Goal: Find contact information: Find contact information

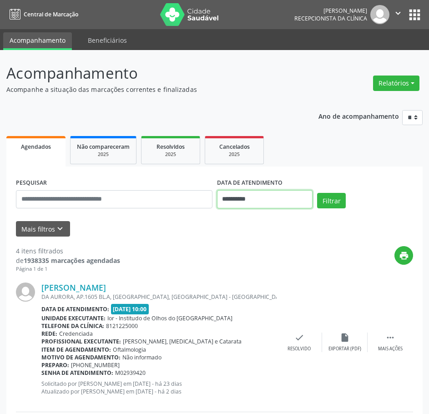
click at [230, 198] on input "**********" at bounding box center [265, 199] width 96 height 18
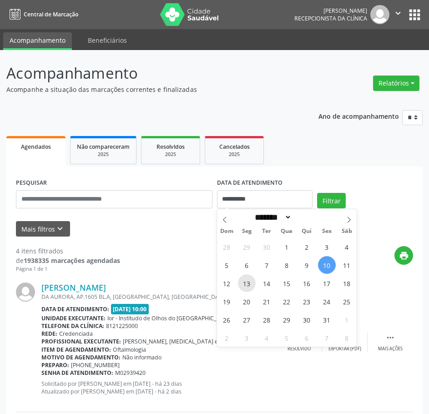
click at [250, 280] on span "13" at bounding box center [247, 284] width 18 height 18
type input "**********"
click at [328, 286] on span "17" at bounding box center [327, 284] width 18 height 18
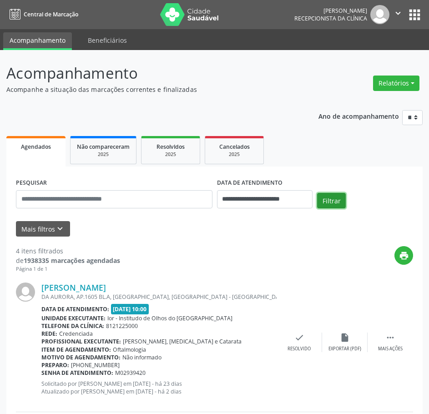
click at [337, 204] on button "Filtrar" at bounding box center [331, 200] width 29 height 15
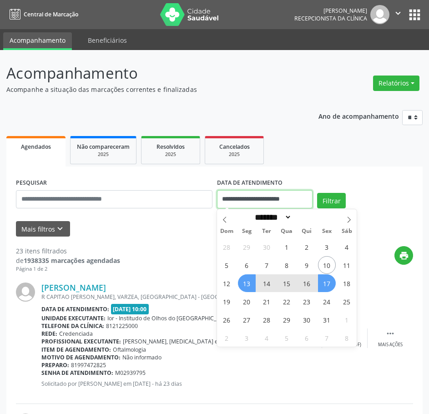
click at [292, 195] on input "**********" at bounding box center [265, 199] width 96 height 18
click at [250, 279] on span "13" at bounding box center [247, 284] width 18 height 18
type input "**********"
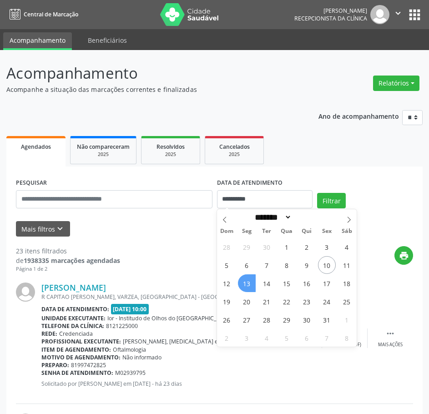
click at [250, 279] on span "13" at bounding box center [247, 284] width 18 height 18
click at [250, 279] on div "[PERSON_NAME] R CAPITAO [PERSON_NAME], VARZEA, [GEOGRAPHIC_DATA] - [GEOGRAPHIC_…" at bounding box center [215, 338] width 398 height 131
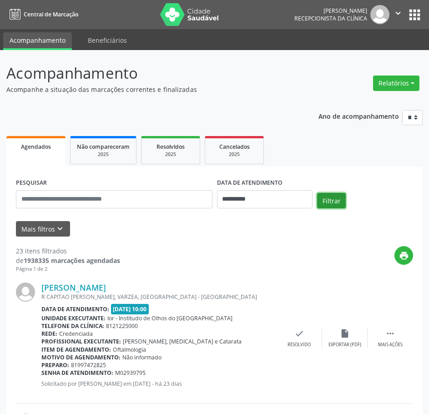
click at [336, 206] on button "Filtrar" at bounding box center [331, 200] width 29 height 15
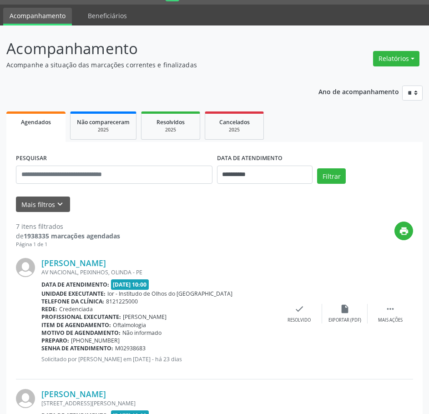
scroll to position [46, 0]
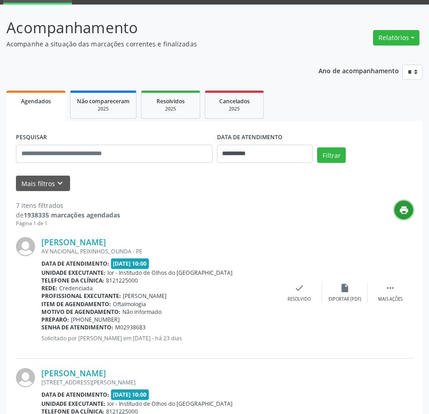
click at [409, 208] on button "print" at bounding box center [404, 210] width 19 height 19
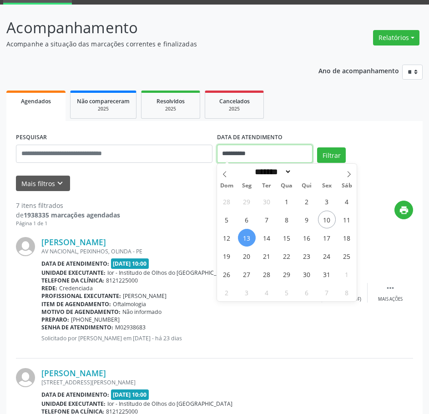
click at [241, 148] on input "**********" at bounding box center [265, 154] width 96 height 18
click at [269, 239] on span "14" at bounding box center [267, 238] width 18 height 18
type input "**********"
click at [269, 239] on span "14" at bounding box center [267, 238] width 18 height 18
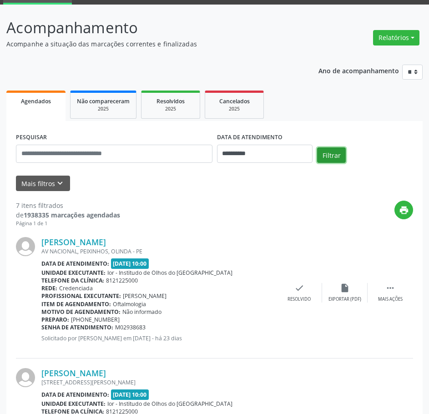
click at [333, 158] on button "Filtrar" at bounding box center [331, 155] width 29 height 15
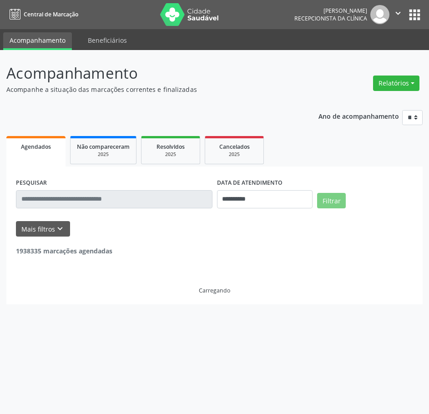
scroll to position [0, 0]
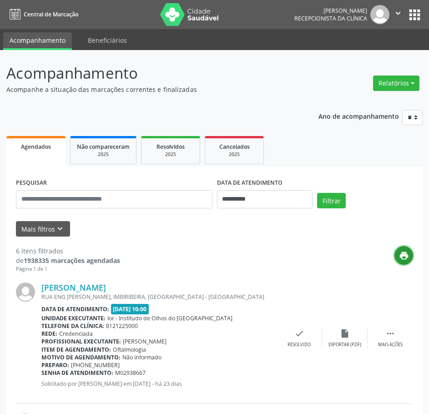
click at [402, 252] on icon "print" at bounding box center [404, 256] width 10 height 10
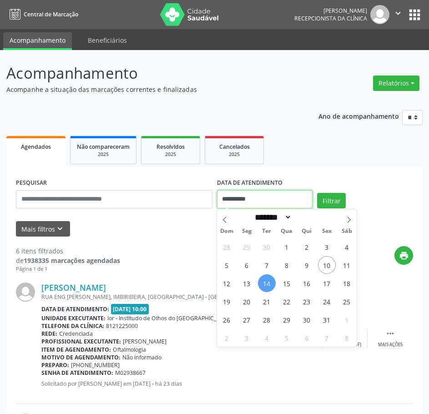
click at [240, 205] on input "**********" at bounding box center [265, 199] width 96 height 18
click at [286, 282] on span "15" at bounding box center [287, 284] width 18 height 18
type input "**********"
click at [286, 282] on span "15" at bounding box center [287, 284] width 18 height 18
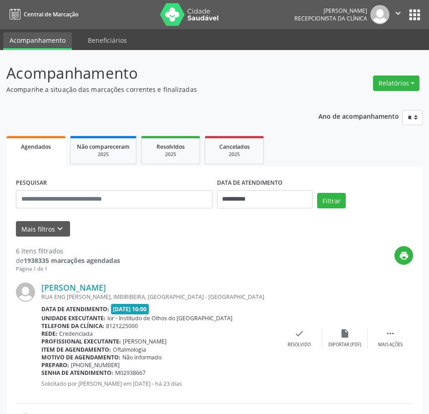
click at [333, 209] on div "Filtrar" at bounding box center [365, 204] width 101 height 22
click at [334, 202] on button "Filtrar" at bounding box center [331, 200] width 29 height 15
click at [402, 257] on icon "print" at bounding box center [404, 256] width 10 height 10
drag, startPoint x: 251, startPoint y: 202, endPoint x: 260, endPoint y: 207, distance: 10.0
click at [251, 202] on input "**********" at bounding box center [265, 199] width 96 height 18
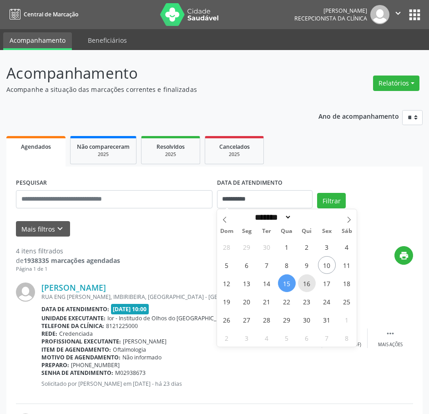
click at [305, 286] on span "16" at bounding box center [307, 284] width 18 height 18
type input "**********"
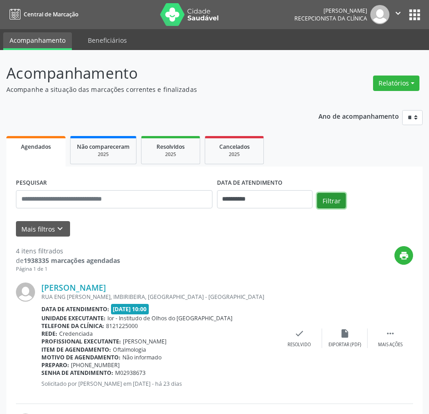
click at [330, 204] on button "Filtrar" at bounding box center [331, 200] width 29 height 15
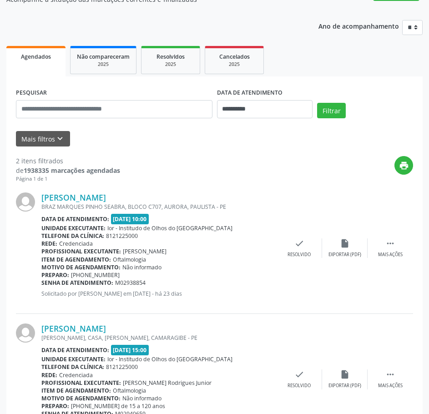
scroll to position [91, 0]
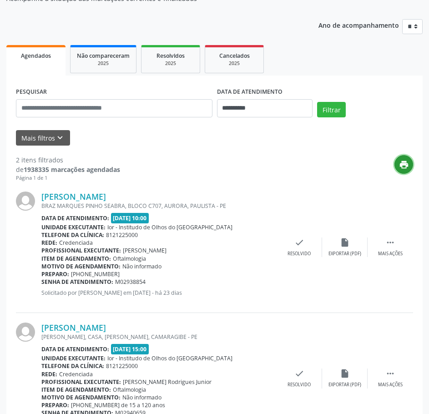
click at [406, 166] on icon "print" at bounding box center [404, 165] width 10 height 10
click at [251, 104] on input "**********" at bounding box center [265, 108] width 96 height 18
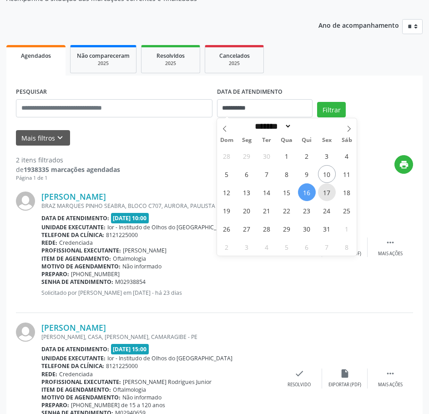
click at [324, 195] on span "17" at bounding box center [327, 193] width 18 height 18
type input "**********"
click at [324, 195] on span "17" at bounding box center [327, 193] width 18 height 18
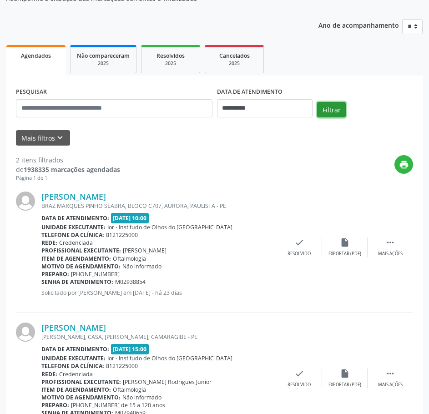
click at [333, 107] on button "Filtrar" at bounding box center [331, 109] width 29 height 15
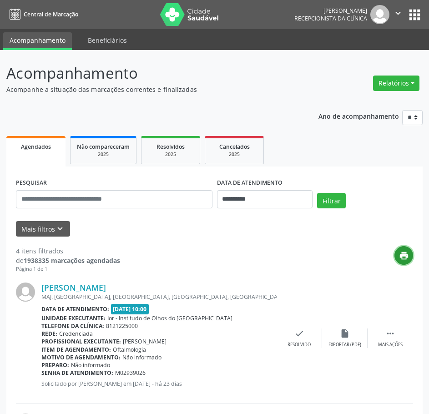
click at [407, 259] on icon "print" at bounding box center [404, 256] width 10 height 10
click at [221, 194] on input "**********" at bounding box center [265, 199] width 96 height 18
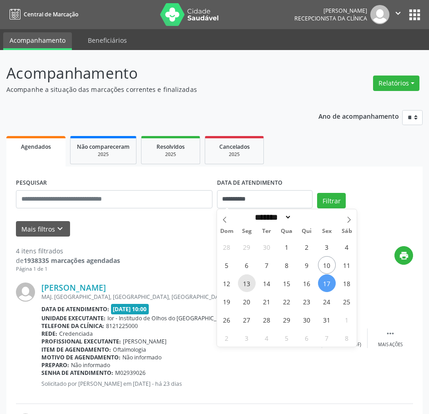
click at [249, 280] on span "13" at bounding box center [247, 284] width 18 height 18
type input "**********"
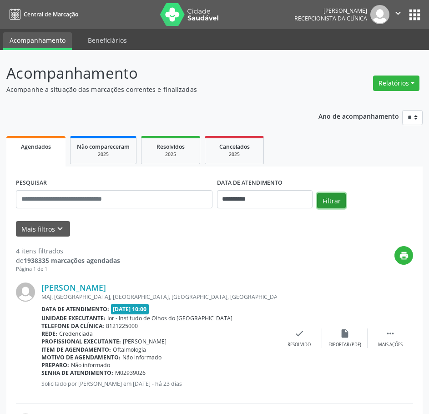
click at [328, 201] on button "Filtrar" at bounding box center [331, 200] width 29 height 15
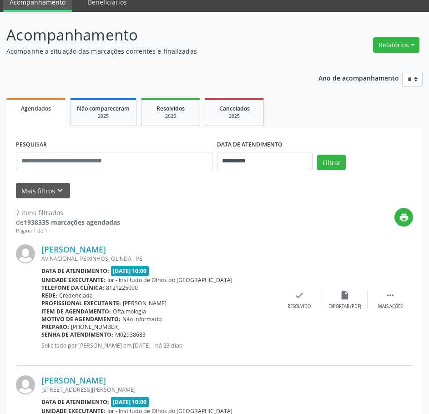
scroll to position [137, 0]
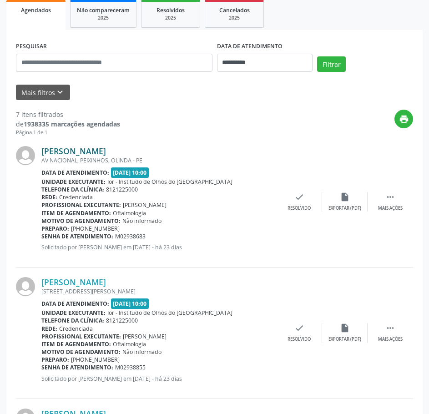
click at [94, 153] on link "[PERSON_NAME]" at bounding box center [73, 151] width 65 height 10
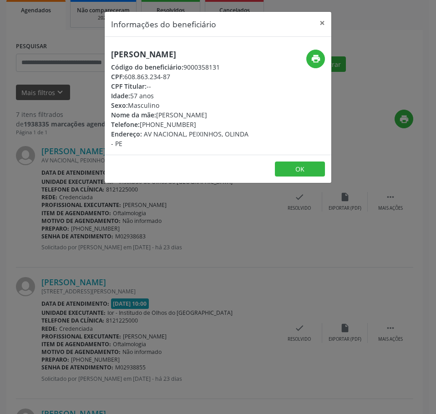
drag, startPoint x: 192, startPoint y: 133, endPoint x: 141, endPoint y: 134, distance: 50.6
click at [141, 129] on div "Telefone: [PHONE_NUMBER]" at bounding box center [180, 125] width 138 height 10
copy div "[PHONE_NUMBER]"
click at [365, 128] on div "Informações do beneficiário × Aristofanes [PERSON_NAME] Código do beneficiário:…" at bounding box center [218, 207] width 436 height 414
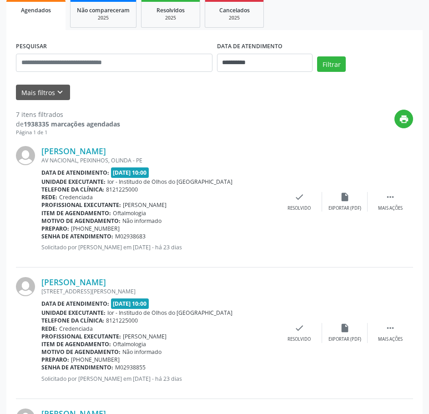
click at [367, 127] on div "print" at bounding box center [266, 123] width 293 height 27
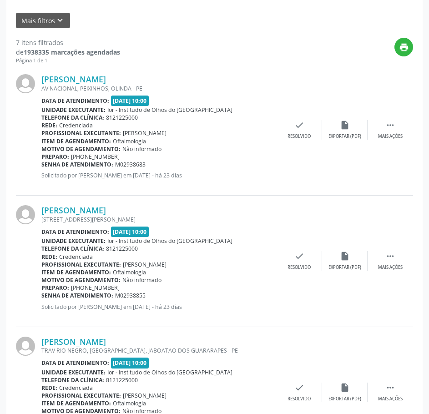
scroll to position [247, 0]
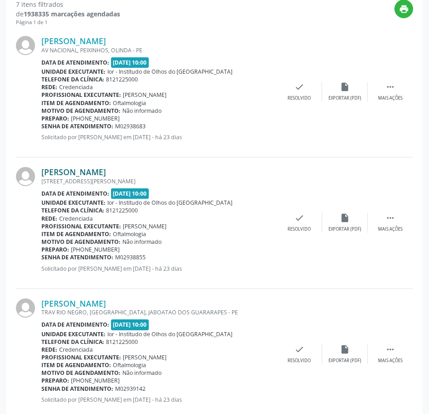
click at [106, 170] on link "[PERSON_NAME]" at bounding box center [73, 172] width 65 height 10
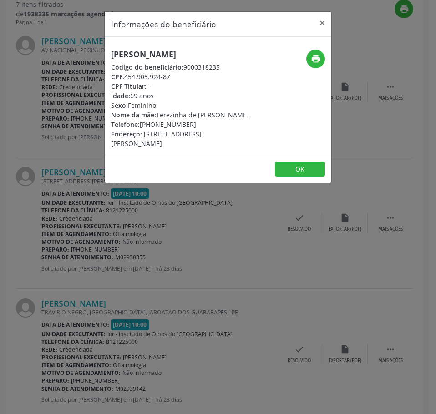
drag, startPoint x: 194, startPoint y: 134, endPoint x: 142, endPoint y: 134, distance: 51.9
click at [142, 129] on div "Telefone: [PHONE_NUMBER]" at bounding box center [180, 125] width 138 height 10
copy div "[PHONE_NUMBER]"
click at [372, 65] on div "Informações do beneficiário × [PERSON_NAME] Código do beneficiário: 9000318235 …" at bounding box center [218, 207] width 436 height 414
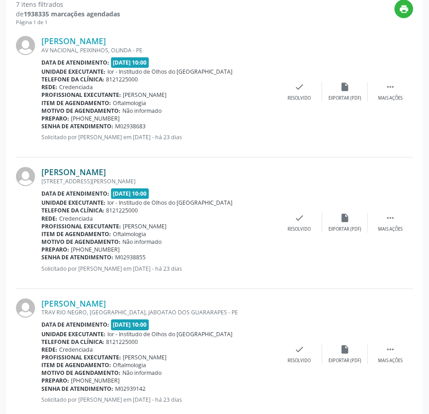
click at [68, 173] on link "[PERSON_NAME]" at bounding box center [73, 172] width 65 height 10
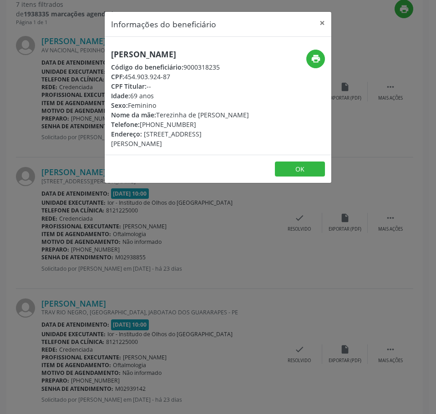
drag, startPoint x: 172, startPoint y: 76, endPoint x: 127, endPoint y: 76, distance: 45.1
click at [127, 76] on div "CPF: 454.903.924-87" at bounding box center [180, 77] width 138 height 10
copy div "454.903.924-87"
click at [382, 54] on div "Informações do beneficiário × [PERSON_NAME] Código do beneficiário: 9000318235 …" at bounding box center [218, 207] width 436 height 414
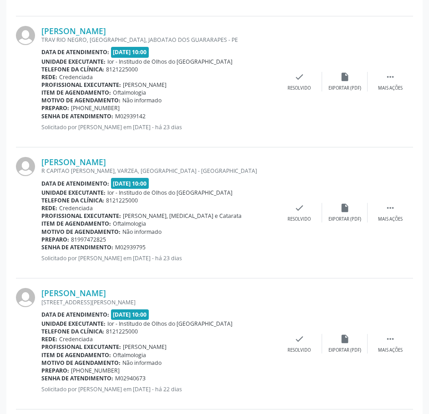
scroll to position [520, 0]
click at [100, 28] on link "[PERSON_NAME]" at bounding box center [73, 31] width 65 height 10
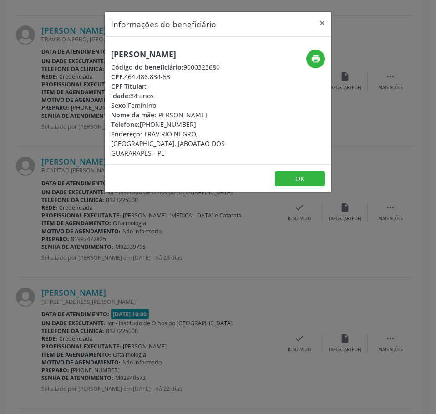
drag, startPoint x: 191, startPoint y: 122, endPoint x: 140, endPoint y: 123, distance: 51.0
click at [140, 123] on div "Telefone: [PHONE_NUMBER]" at bounding box center [180, 125] width 138 height 10
copy div "[PHONE_NUMBER]"
click at [391, 92] on div "Informações do beneficiário × [PERSON_NAME] Código do beneficiário: 9000323680 …" at bounding box center [218, 207] width 436 height 414
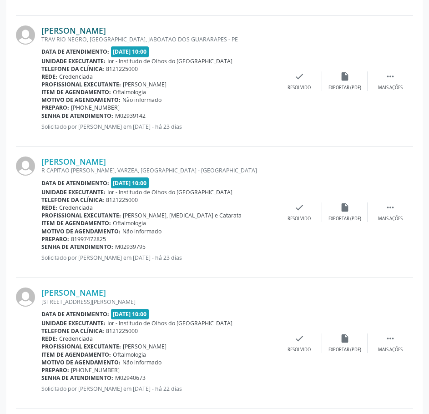
click at [106, 31] on link "[PERSON_NAME]" at bounding box center [73, 31] width 65 height 10
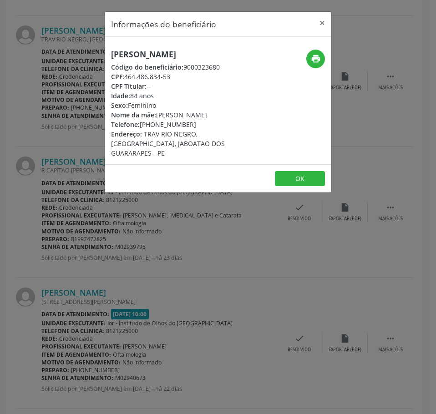
drag, startPoint x: 173, startPoint y: 77, endPoint x: 125, endPoint y: 79, distance: 48.8
click at [125, 79] on div "CPF: 464.486.834-53" at bounding box center [180, 77] width 138 height 10
copy div "464.486.834-53"
click at [387, 123] on div "Informações do beneficiário × [PERSON_NAME] Código do beneficiário: 9000323680 …" at bounding box center [218, 207] width 436 height 414
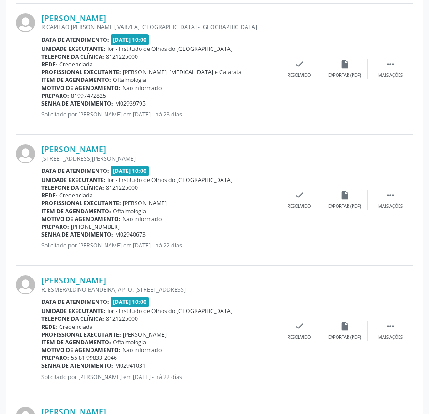
scroll to position [611, 0]
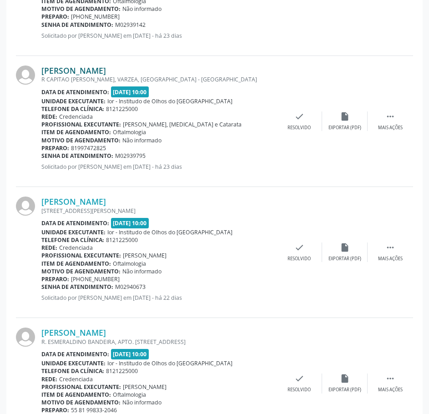
click at [106, 72] on link "[PERSON_NAME]" at bounding box center [73, 71] width 65 height 10
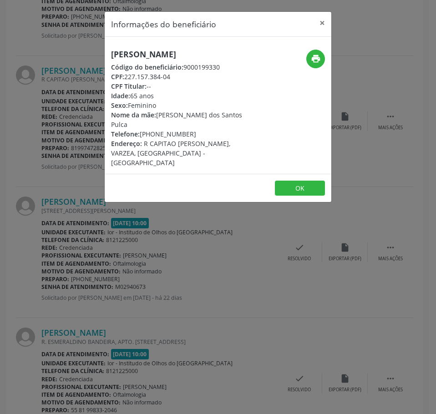
drag, startPoint x: 191, startPoint y: 127, endPoint x: 140, endPoint y: 126, distance: 51.5
click at [140, 129] on div "Telefone: [PHONE_NUMBER]" at bounding box center [180, 134] width 138 height 10
copy div "[PHONE_NUMBER]"
click at [377, 31] on div "Informações do beneficiário × [PERSON_NAME] Código do beneficiário: 9000199330 …" at bounding box center [218, 207] width 436 height 414
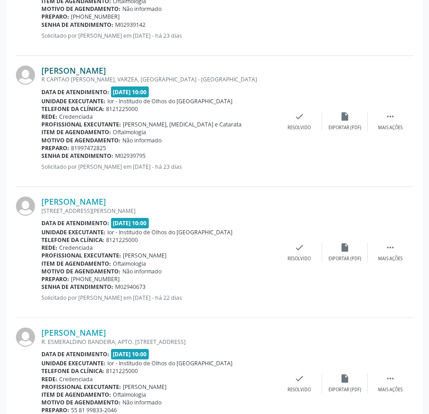
click at [95, 69] on link "[PERSON_NAME]" at bounding box center [73, 71] width 65 height 10
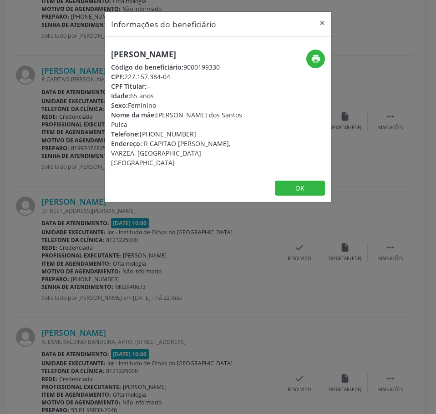
drag, startPoint x: 75, startPoint y: 359, endPoint x: 87, endPoint y: 340, distance: 22.5
click at [82, 346] on div "Informações do beneficiário × [PERSON_NAME] Código do beneficiário: 9000199330 …" at bounding box center [218, 207] width 436 height 414
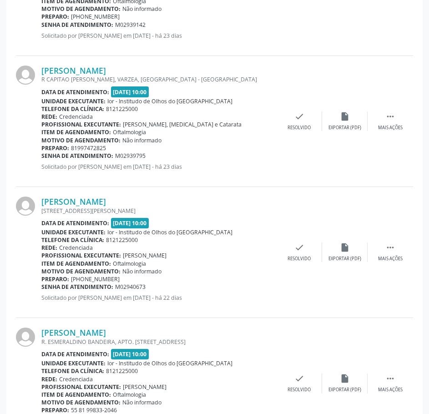
scroll to position [748, 0]
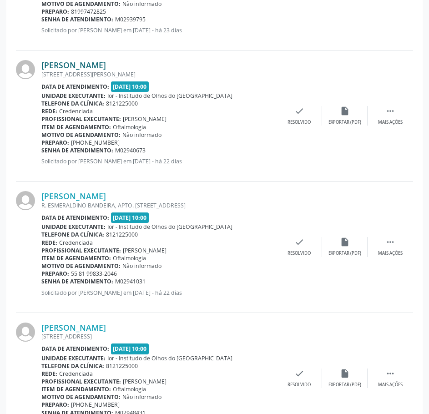
click at [85, 64] on link "[PERSON_NAME]" at bounding box center [73, 65] width 65 height 10
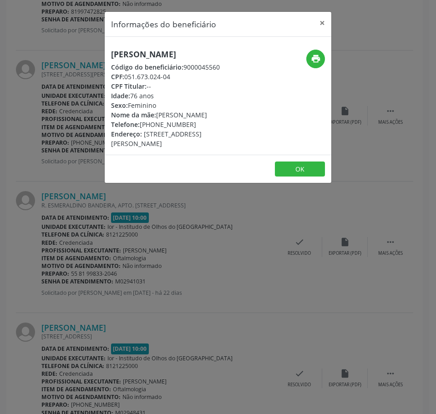
drag, startPoint x: 190, startPoint y: 125, endPoint x: 140, endPoint y: 127, distance: 50.6
click at [140, 127] on div "Telefone: [PHONE_NUMBER]" at bounding box center [180, 125] width 138 height 10
copy div "[PHONE_NUMBER]"
click at [98, 196] on div "Informações do beneficiário × [PERSON_NAME] Código do beneficiário: 9000045560 …" at bounding box center [218, 207] width 436 height 414
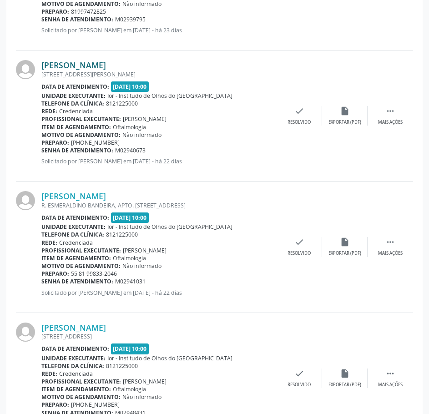
click at [100, 64] on link "[PERSON_NAME]" at bounding box center [73, 65] width 65 height 10
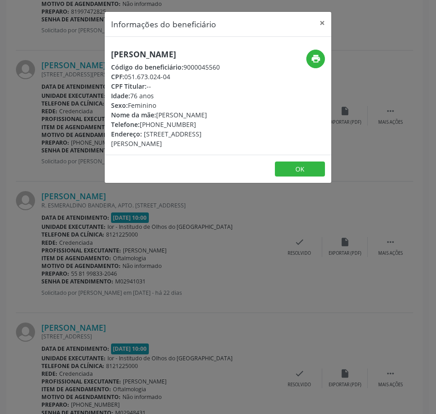
click at [385, 97] on div "Informações do beneficiário × [PERSON_NAME] Código do beneficiário: 9000045560 …" at bounding box center [218, 207] width 436 height 414
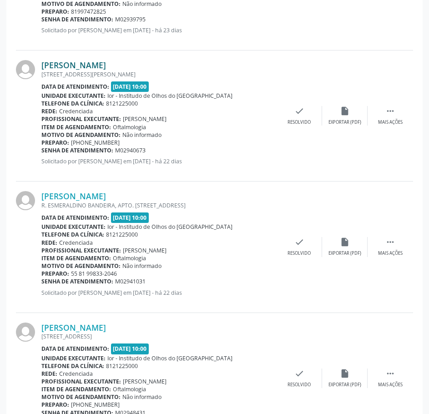
click at [103, 62] on link "[PERSON_NAME]" at bounding box center [73, 65] width 65 height 10
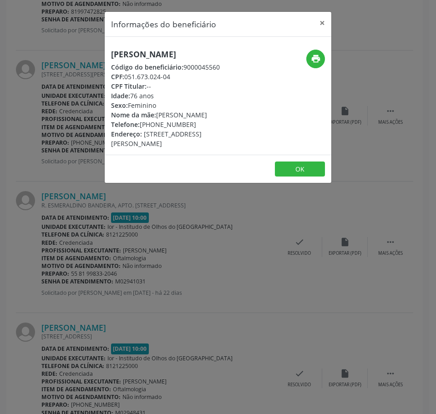
drag, startPoint x: 176, startPoint y: 76, endPoint x: 128, endPoint y: 78, distance: 48.3
click at [128, 78] on div "CPF: 051.673.024-04" at bounding box center [180, 77] width 138 height 10
copy div "051.673.024-04"
click at [151, 252] on div "Informações do beneficiário × [PERSON_NAME] Código do beneficiário: 9000045560 …" at bounding box center [218, 207] width 436 height 414
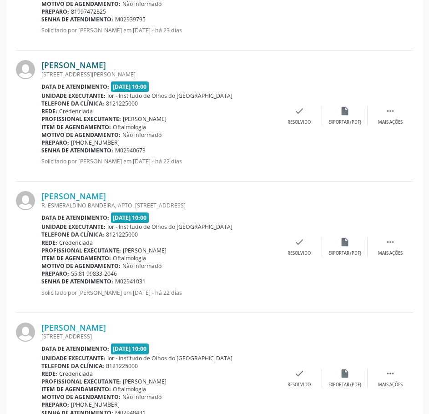
click at [83, 70] on link "[PERSON_NAME]" at bounding box center [73, 65] width 65 height 10
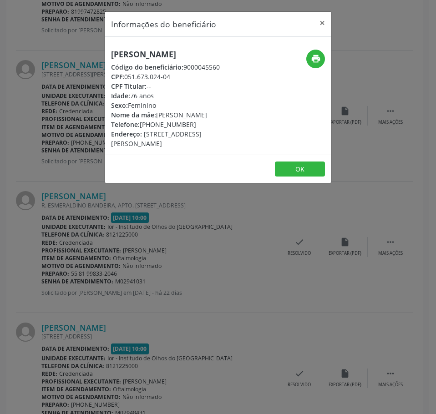
drag, startPoint x: 174, startPoint y: 77, endPoint x: 127, endPoint y: 75, distance: 47.9
click at [127, 75] on div "CPF: 051.673.024-04" at bounding box center [180, 77] width 138 height 10
copy div "051.673.024-04"
click at [153, 239] on div "Informações do beneficiário × [PERSON_NAME] Código do beneficiário: 9000045560 …" at bounding box center [218, 207] width 436 height 414
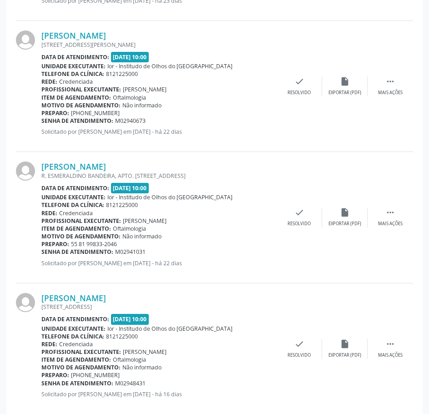
scroll to position [793, 0]
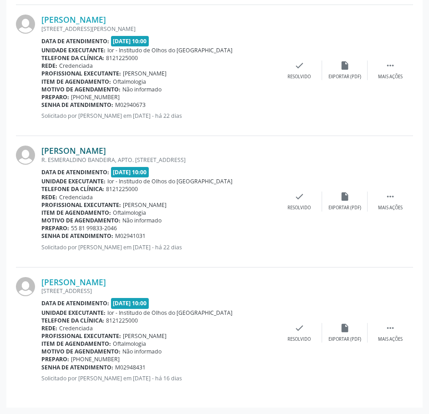
click at [106, 153] on link "[PERSON_NAME]" at bounding box center [73, 151] width 65 height 10
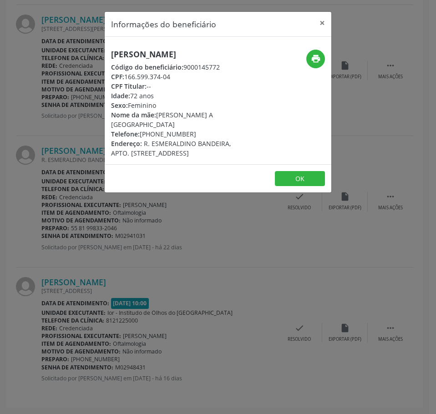
drag, startPoint x: 197, startPoint y: 133, endPoint x: 139, endPoint y: 135, distance: 57.9
click at [139, 135] on div "Telefone: [PHONE_NUMBER]" at bounding box center [180, 134] width 138 height 10
copy div "[PHONE_NUMBER]"
click at [107, 259] on div "Informações do beneficiário × [PERSON_NAME] Amazonas Código do beneficiário: 90…" at bounding box center [218, 207] width 436 height 414
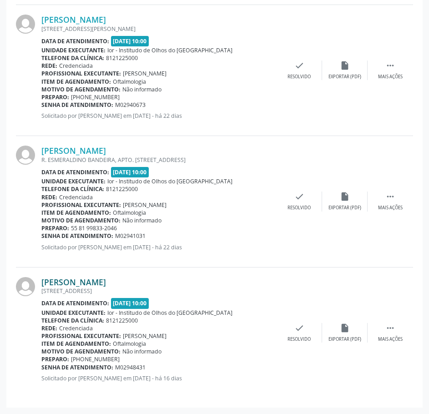
click at [106, 284] on link "[PERSON_NAME]" at bounding box center [73, 282] width 65 height 10
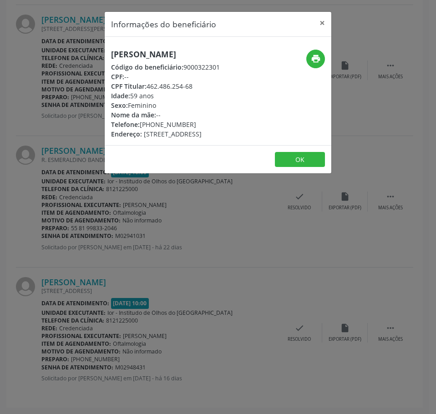
drag, startPoint x: 196, startPoint y: 135, endPoint x: 140, endPoint y: 135, distance: 56.0
click at [140, 129] on div "Telefone: [PHONE_NUMBER]" at bounding box center [165, 125] width 109 height 10
click at [231, 267] on div "Informações do beneficiário × [PERSON_NAME] Código do beneficiário: 9000322301 …" at bounding box center [218, 207] width 436 height 414
